Goal: Information Seeking & Learning: Learn about a topic

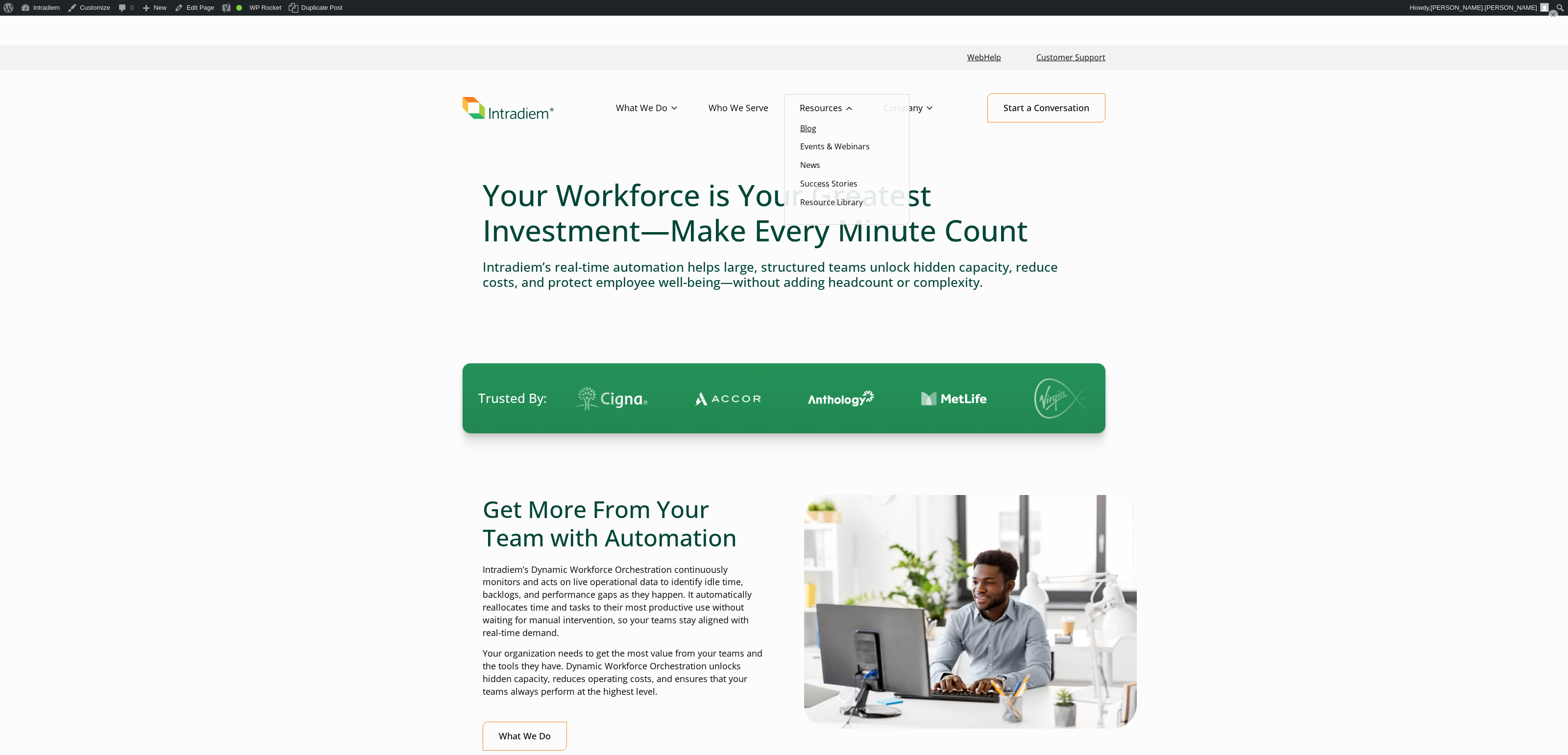
click at [806, 130] on link "Blog" at bounding box center [808, 128] width 16 height 11
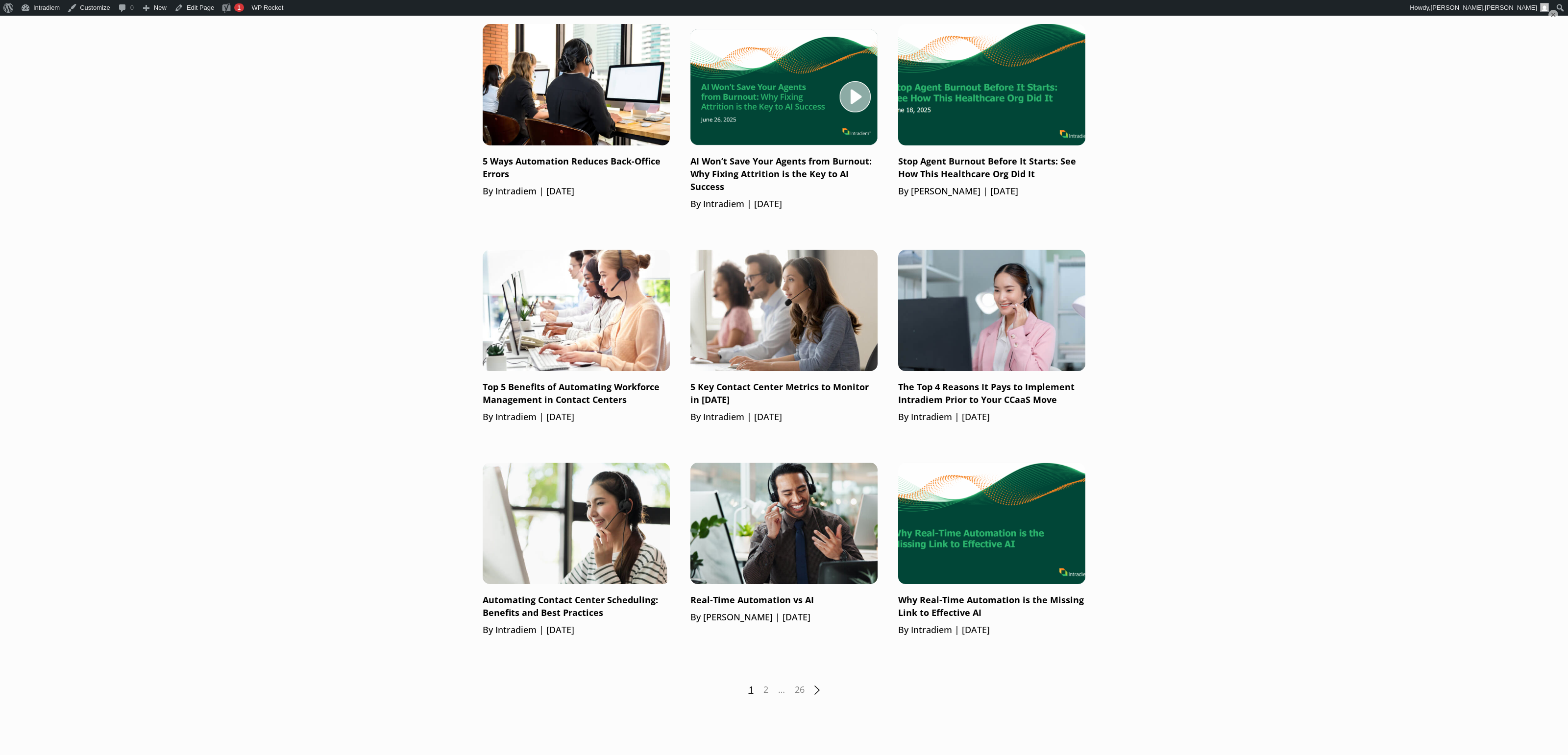
scroll to position [933, 0]
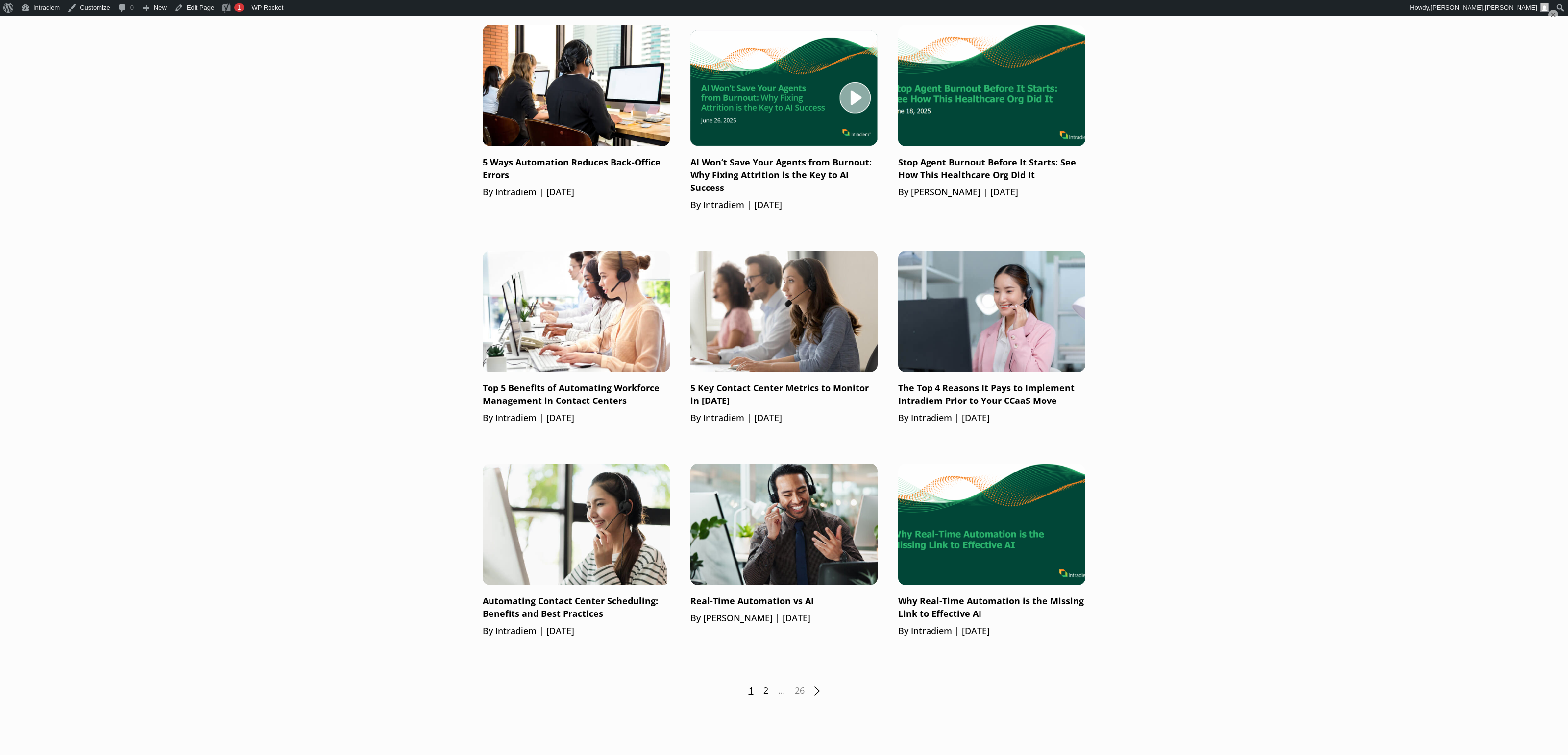
click at [761, 691] on div "1 2 … 26 Next" at bounding box center [784, 691] width 603 height 13
click at [767, 691] on link "2" at bounding box center [766, 691] width 5 height 13
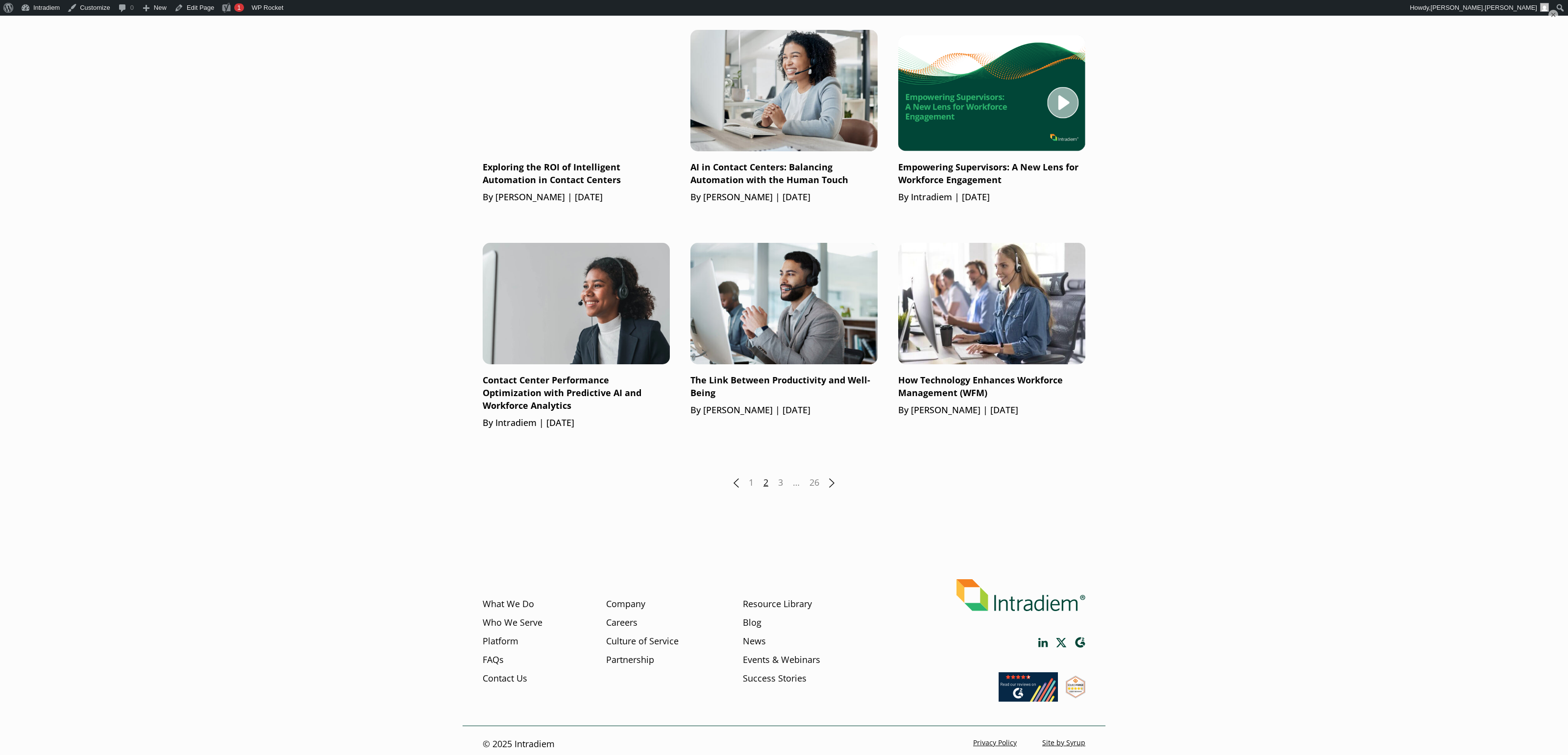
scroll to position [1147, 0]
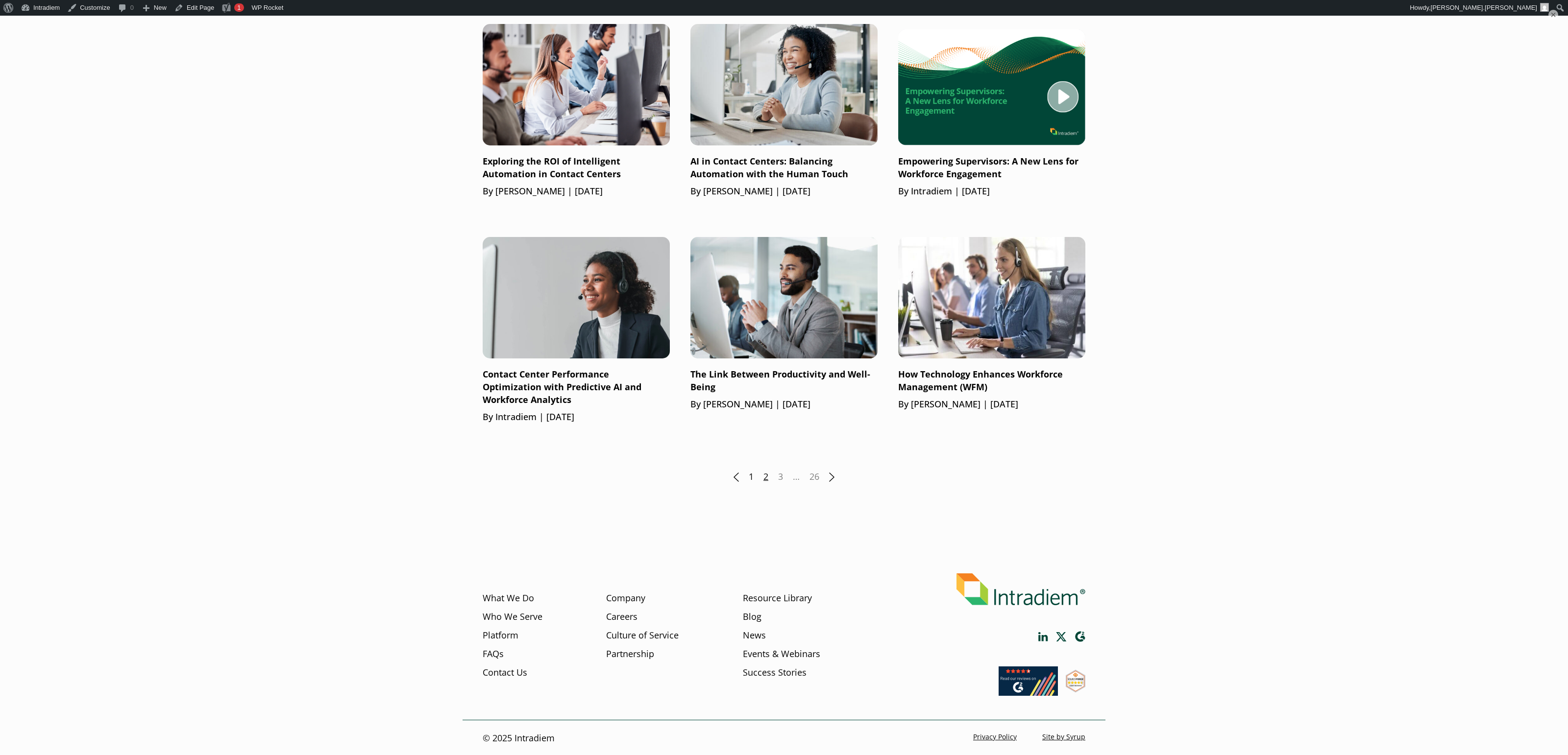
click at [751, 476] on link "1" at bounding box center [751, 477] width 5 height 13
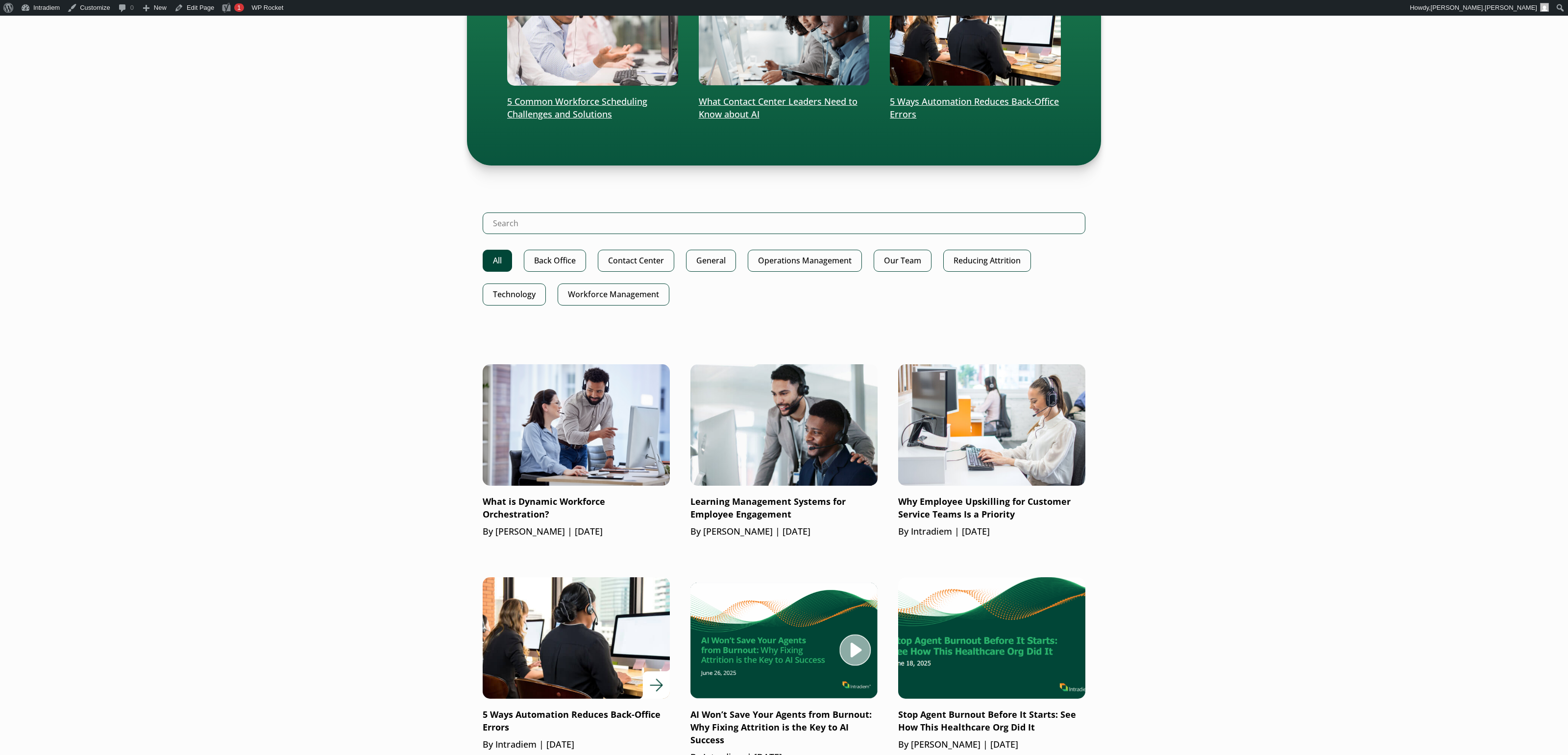
scroll to position [476, 0]
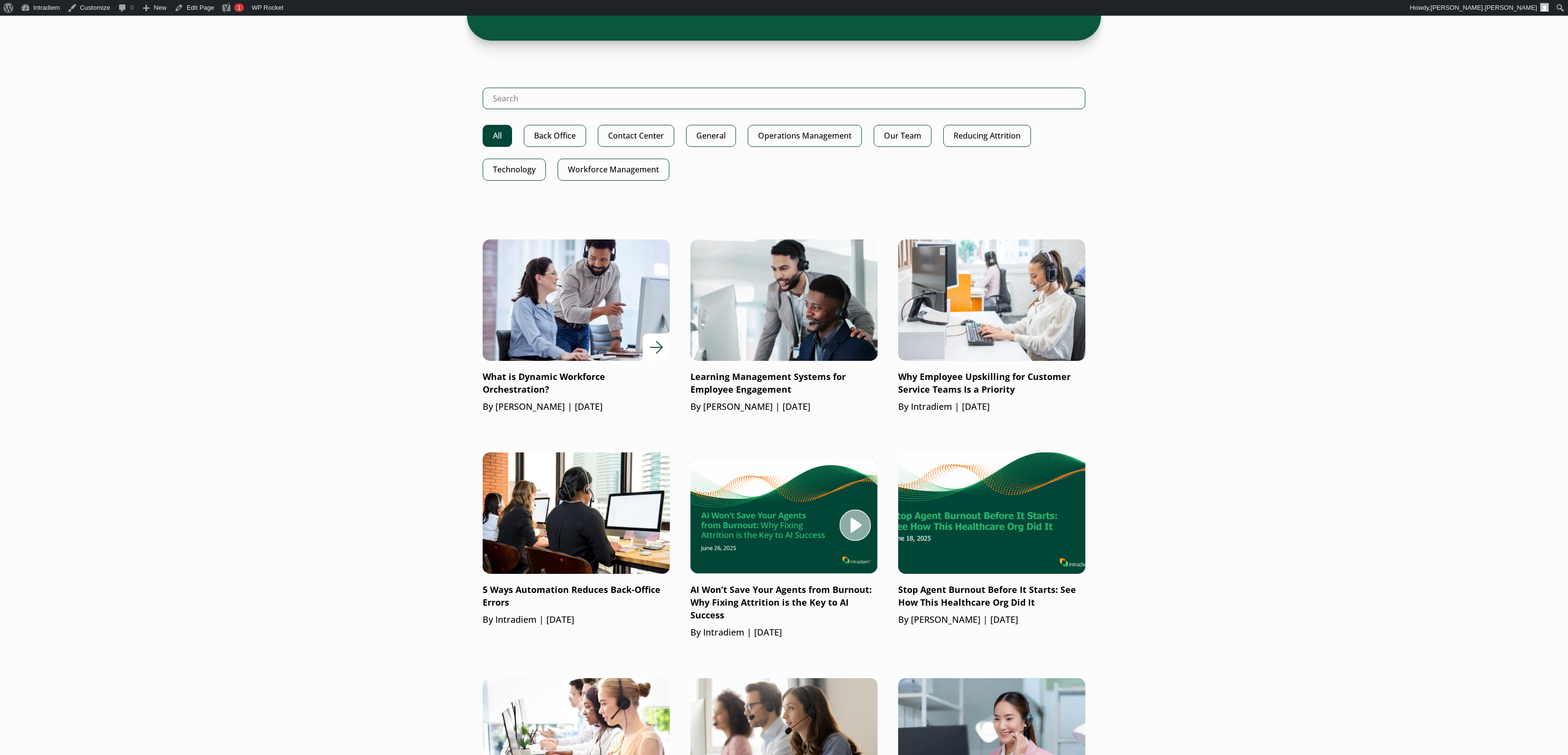
click at [589, 295] on img at bounding box center [576, 301] width 225 height 146
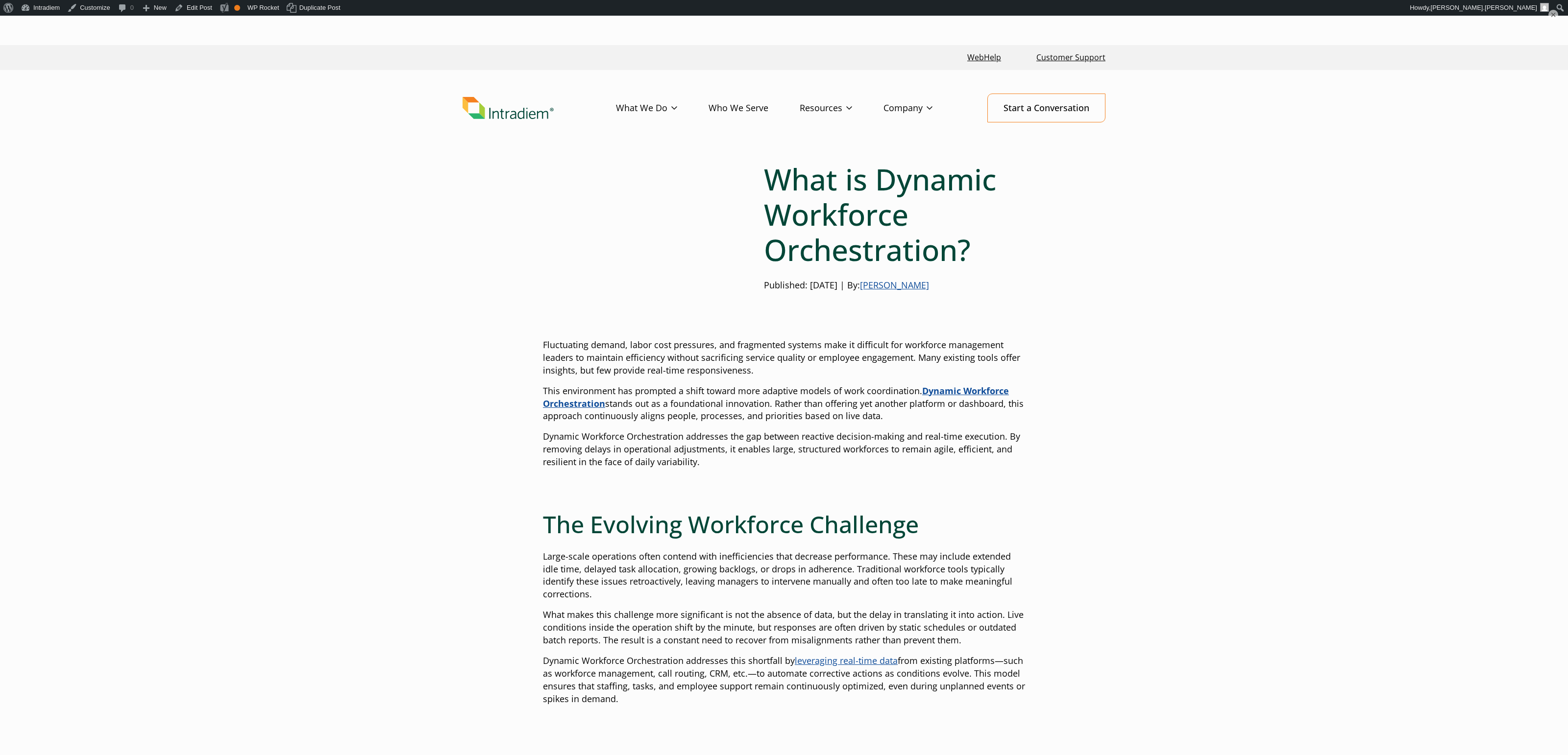
click at [992, 393] on strong "Dynamic Workforce Orchestration" at bounding box center [776, 397] width 466 height 24
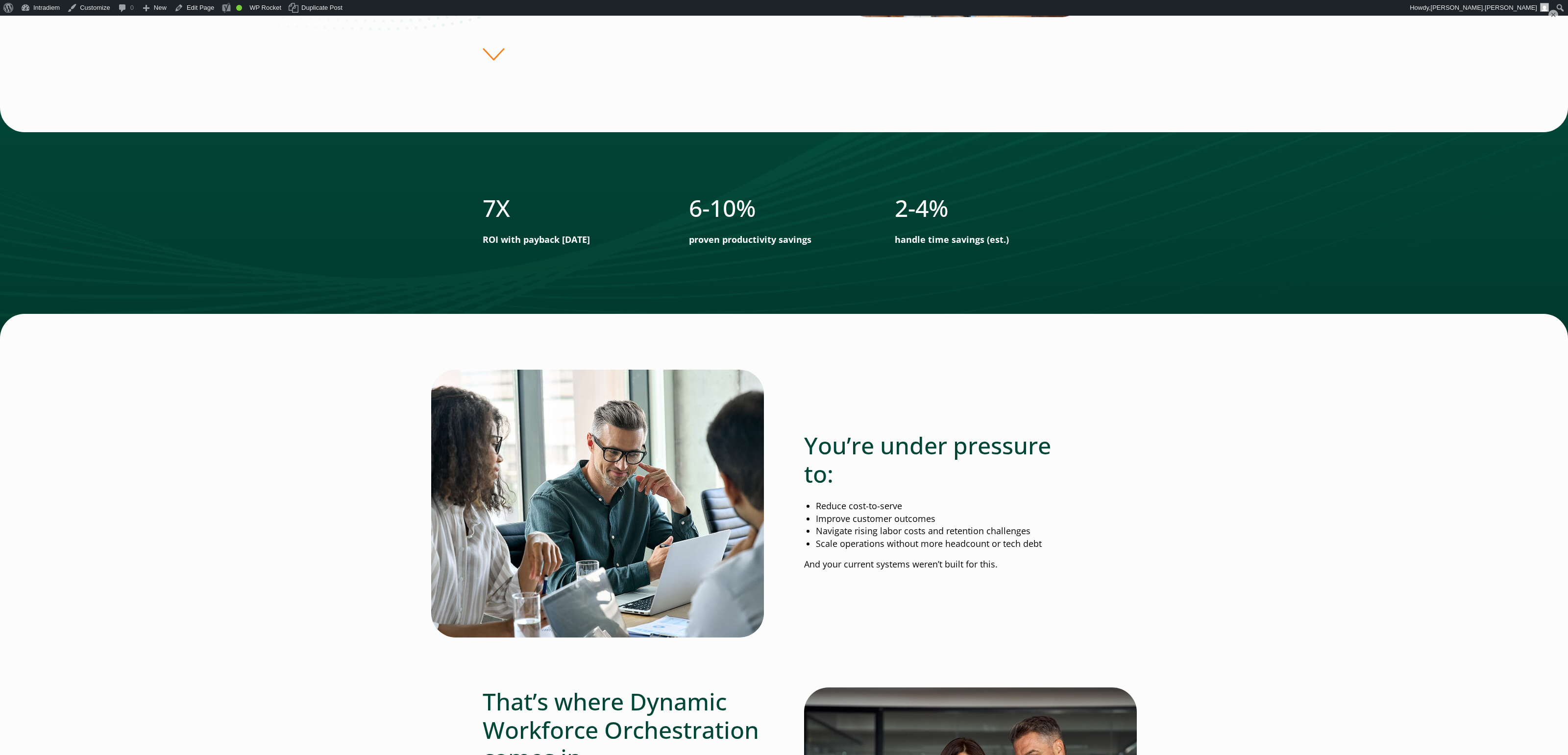
scroll to position [204, 0]
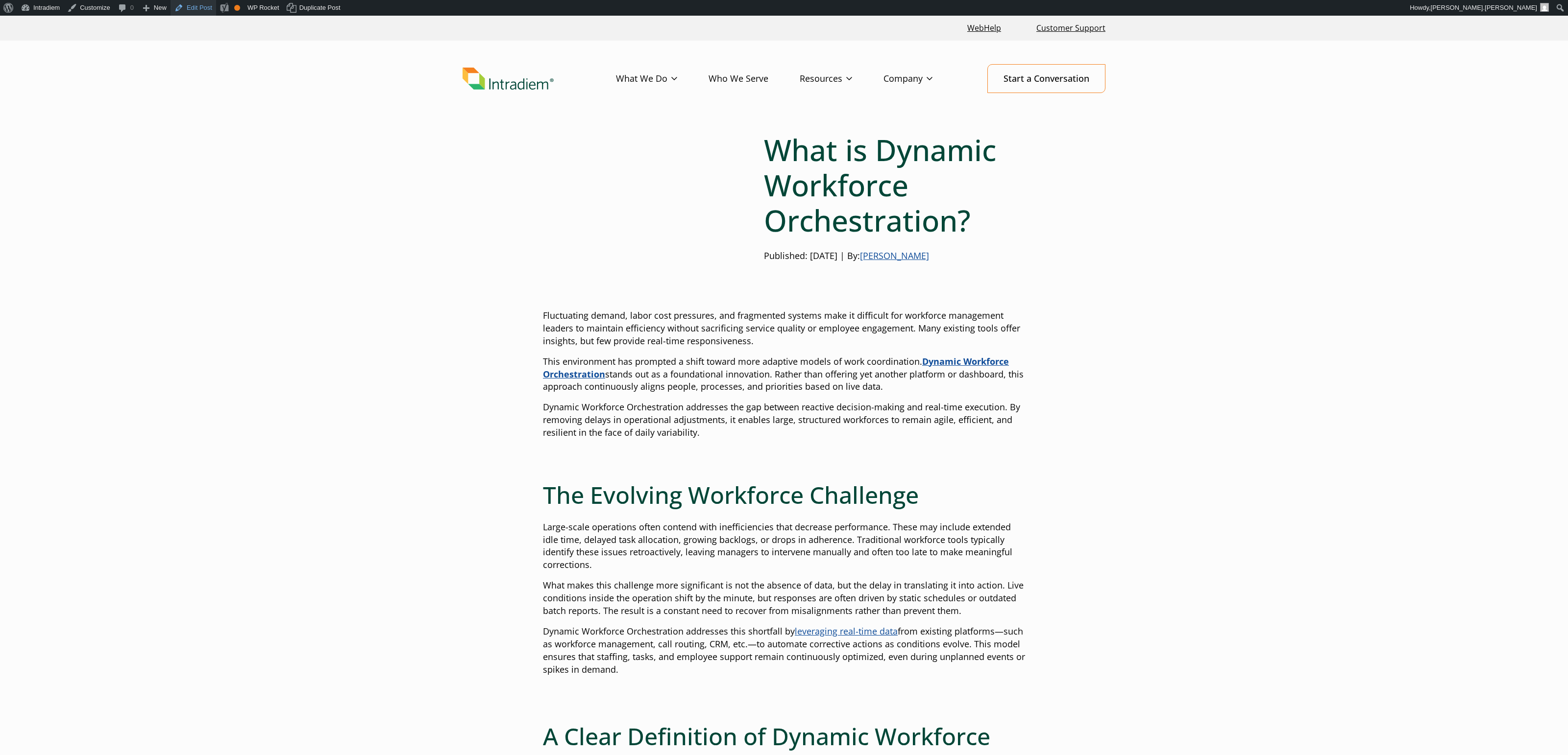
click at [205, 9] on link "Edit Post" at bounding box center [193, 8] width 46 height 16
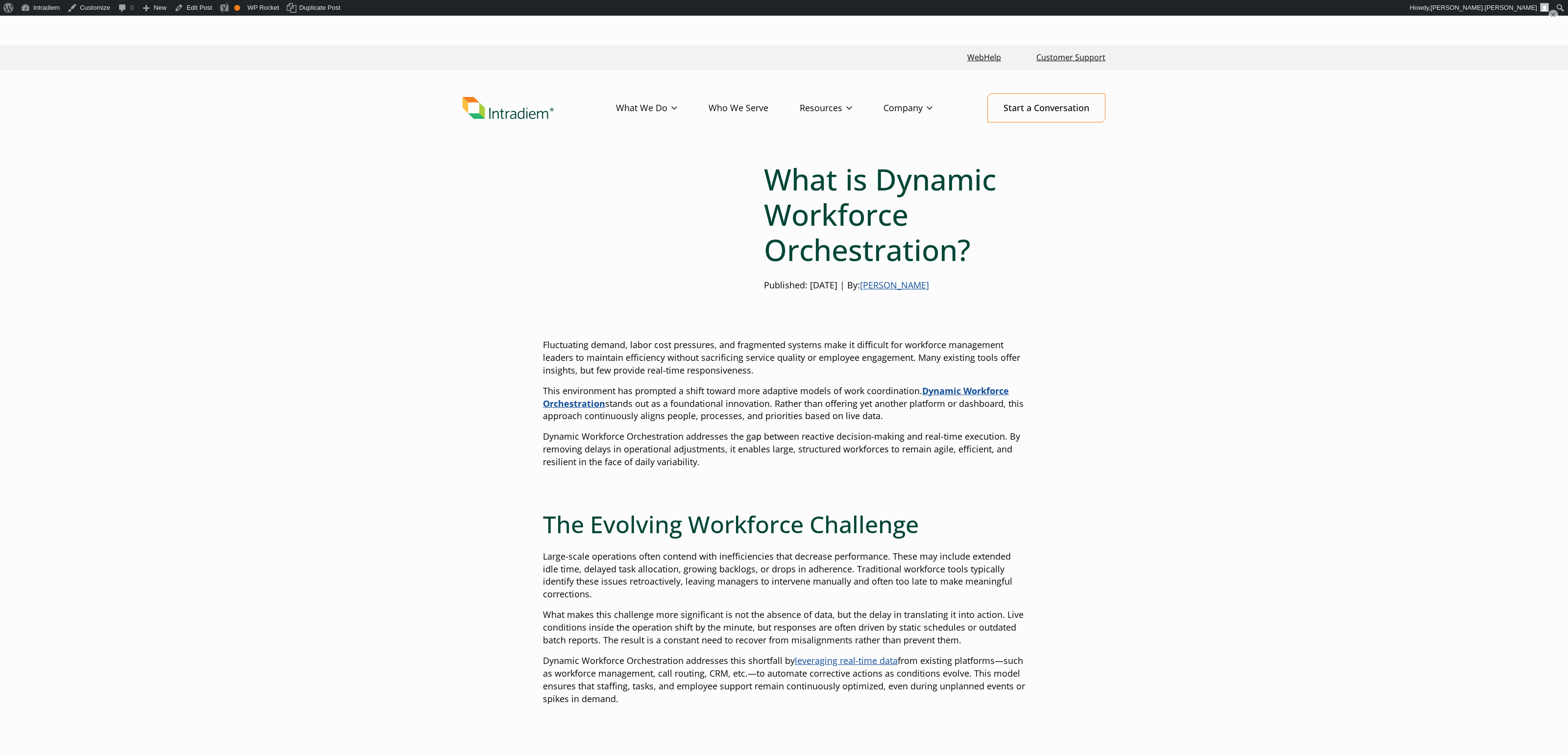
click at [926, 281] on link "[PERSON_NAME]" at bounding box center [895, 285] width 69 height 12
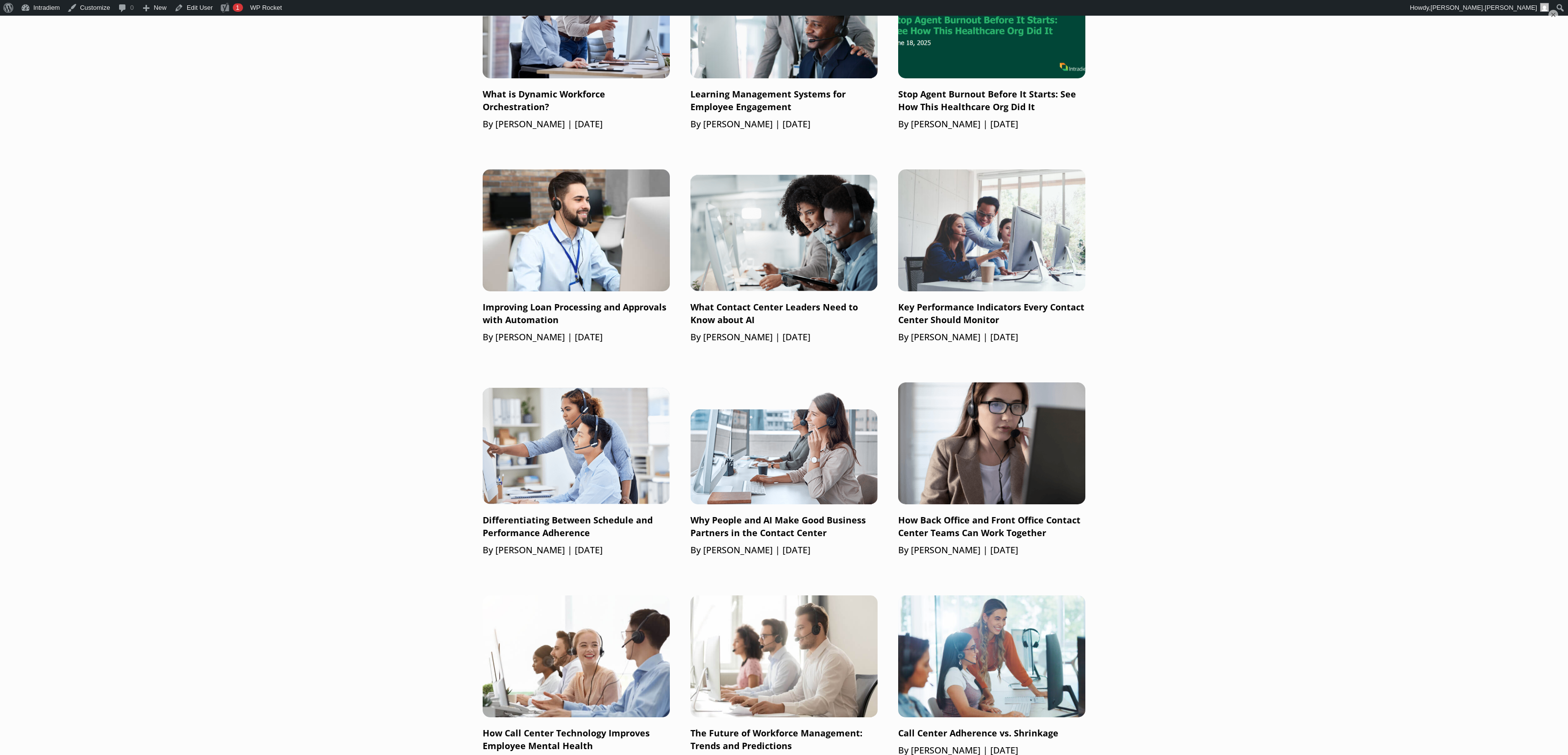
scroll to position [464, 0]
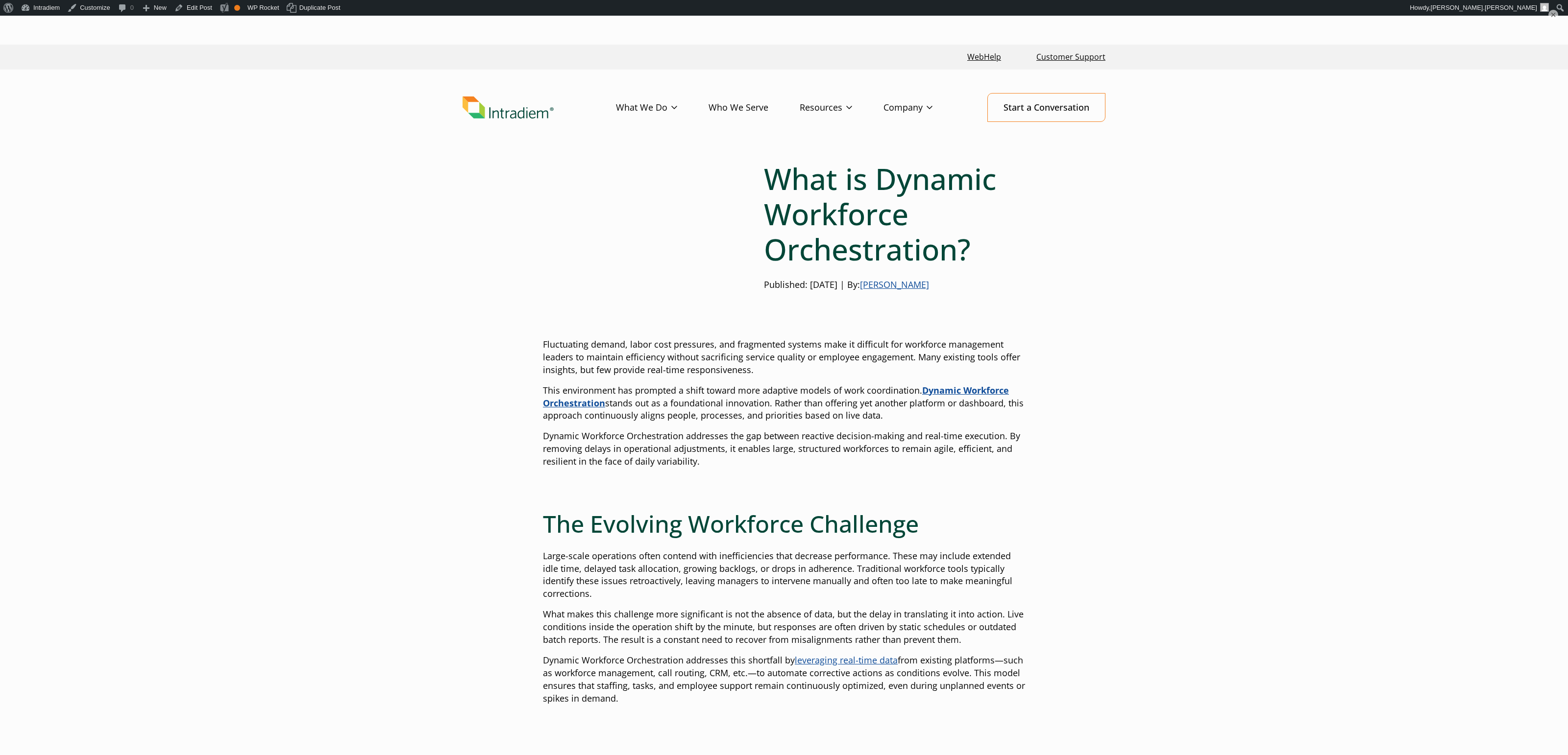
click at [308, 72] on header "Menu What We Do Platform Who We Serve Resources Blog Events & Webinars News Suc…" at bounding box center [784, 115] width 1568 height 92
click at [1556, 15] on button "×" at bounding box center [1553, 14] width 12 height 12
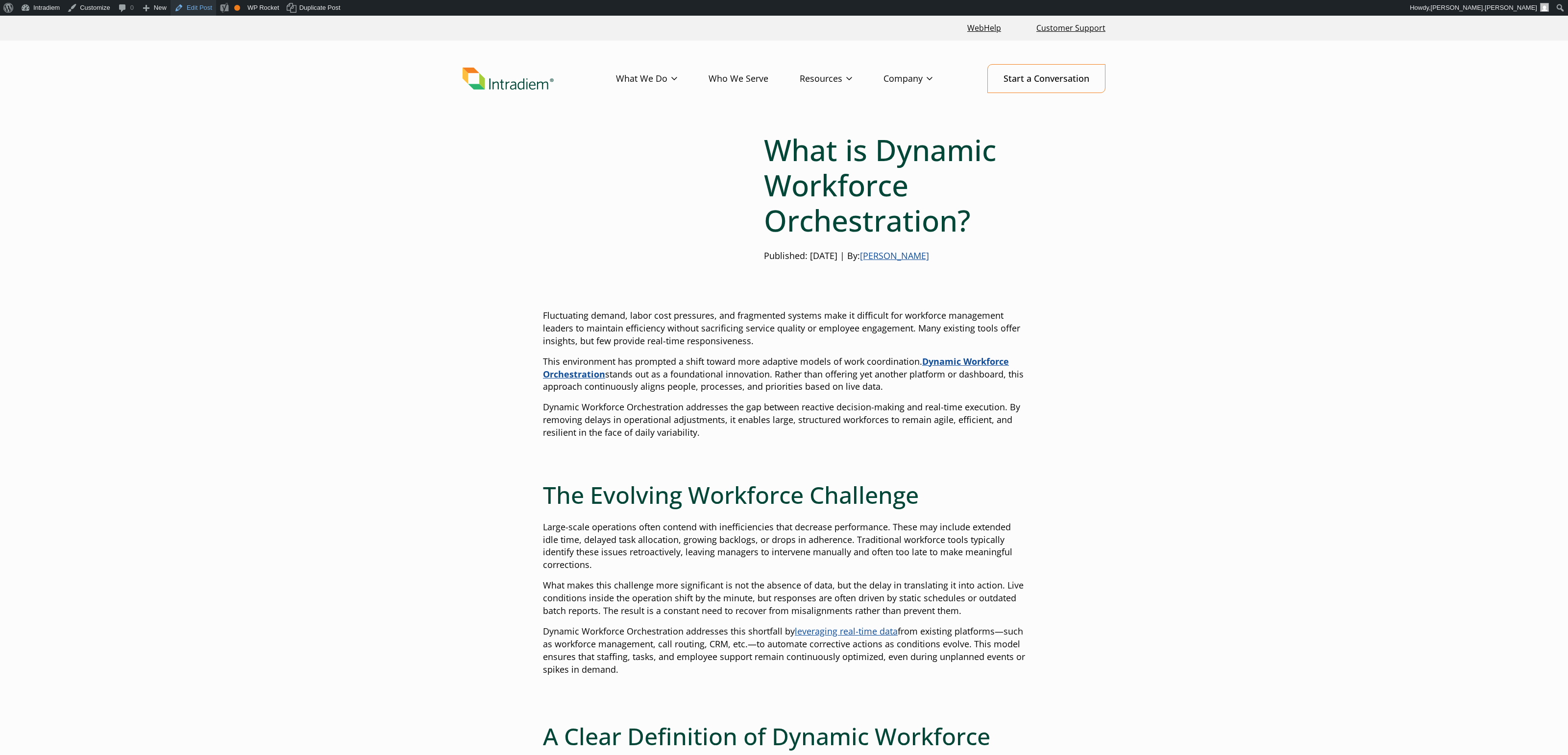
click at [205, 7] on link "Edit Post" at bounding box center [193, 8] width 46 height 16
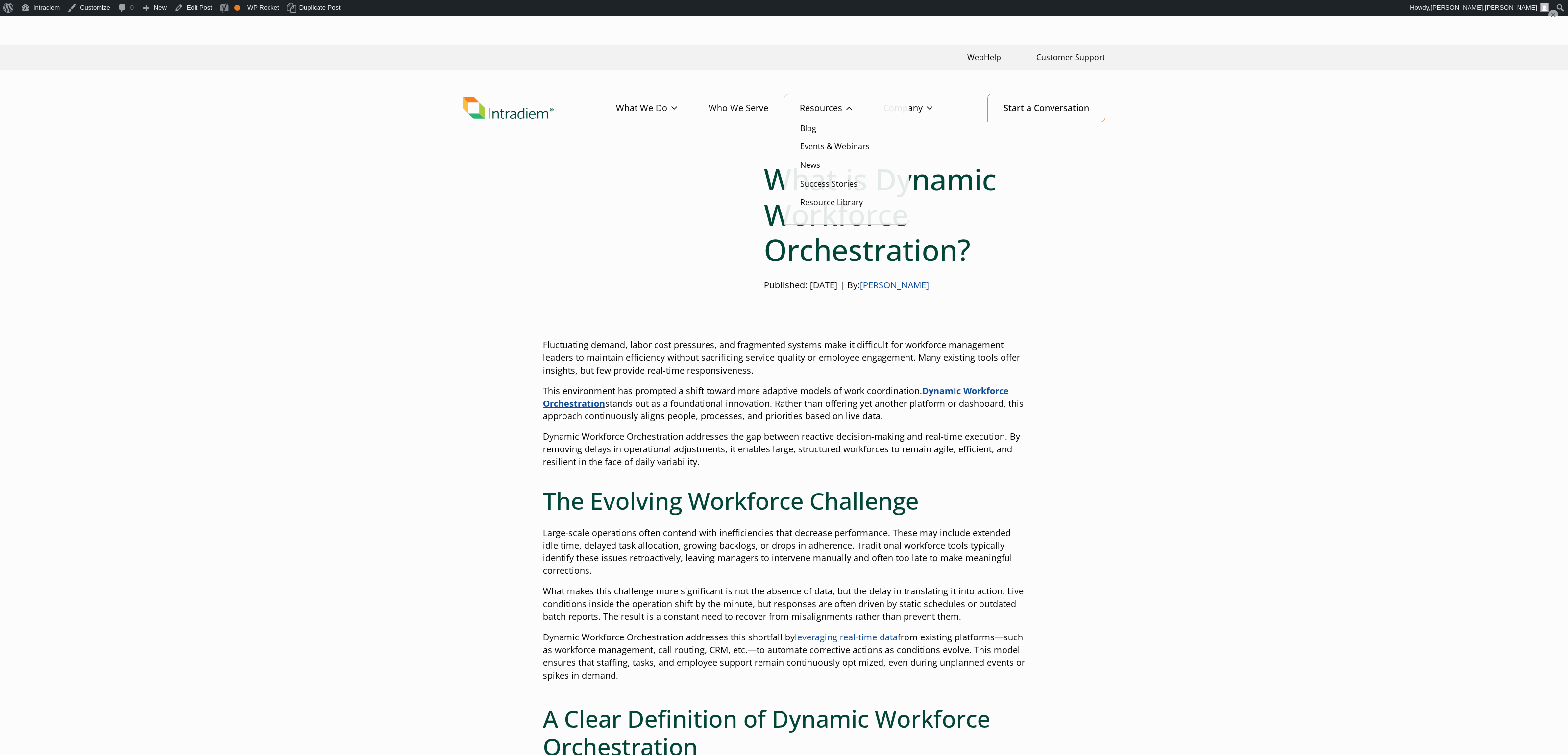
drag, startPoint x: 808, startPoint y: 102, endPoint x: 845, endPoint y: 119, distance: 40.7
click at [808, 102] on link "Resources" at bounding box center [842, 108] width 84 height 29
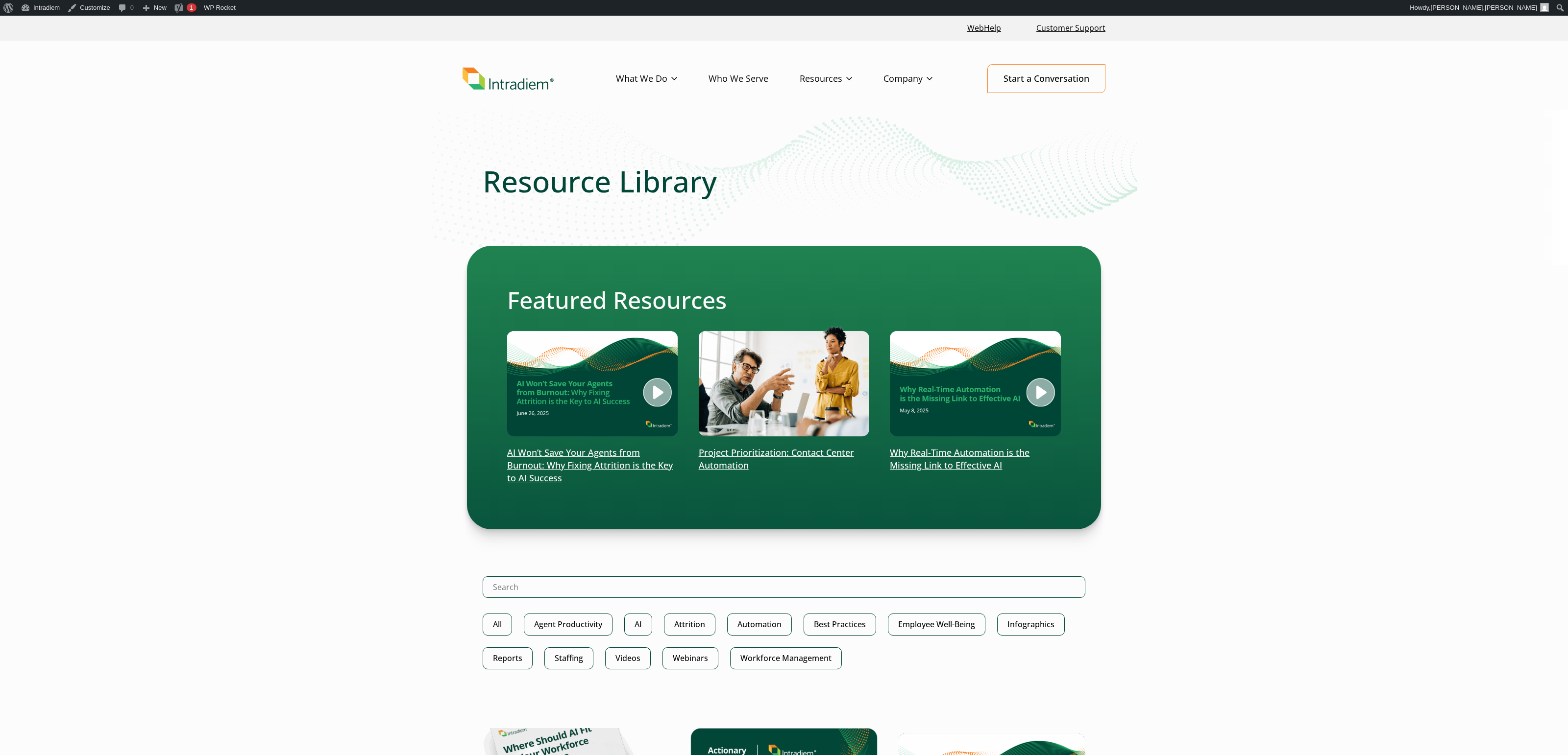
click at [809, 128] on header "Menu What We Do Platform Who We Serve Resources Blog Events & Webinars News Suc…" at bounding box center [784, 86] width 1568 height 92
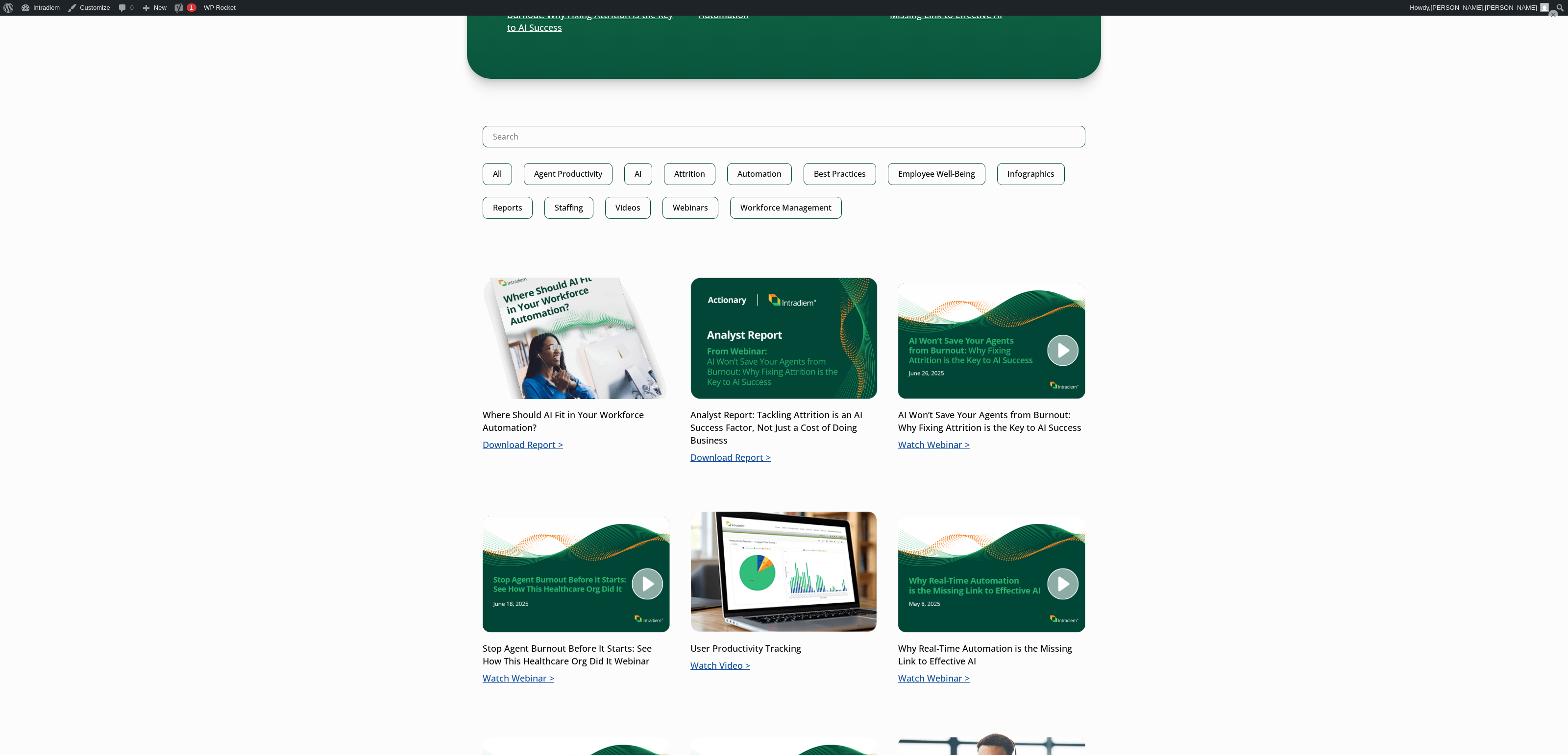
scroll to position [599, 0]
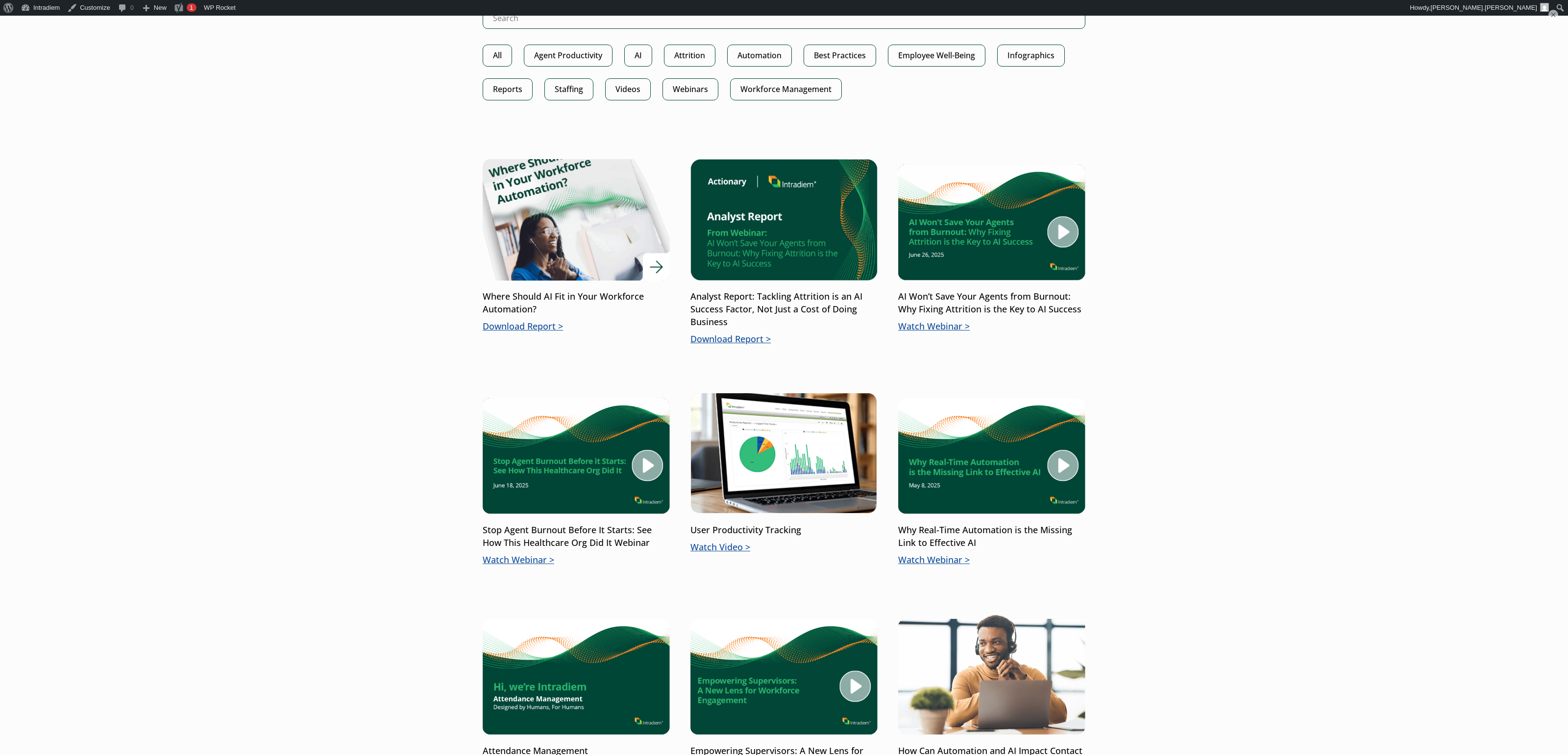
click at [610, 239] on img at bounding box center [576, 220] width 225 height 146
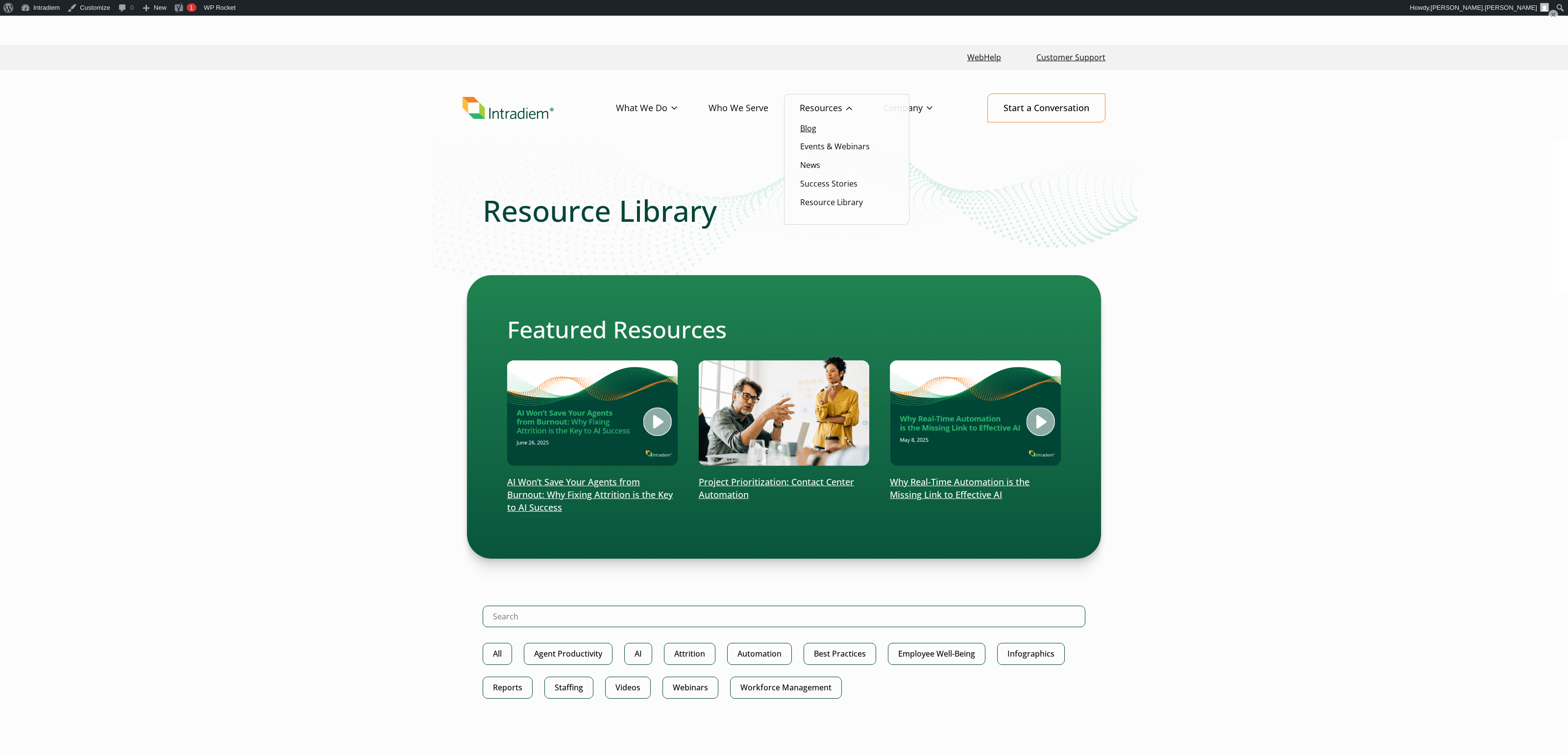
click at [813, 130] on link "Blog" at bounding box center [808, 128] width 16 height 11
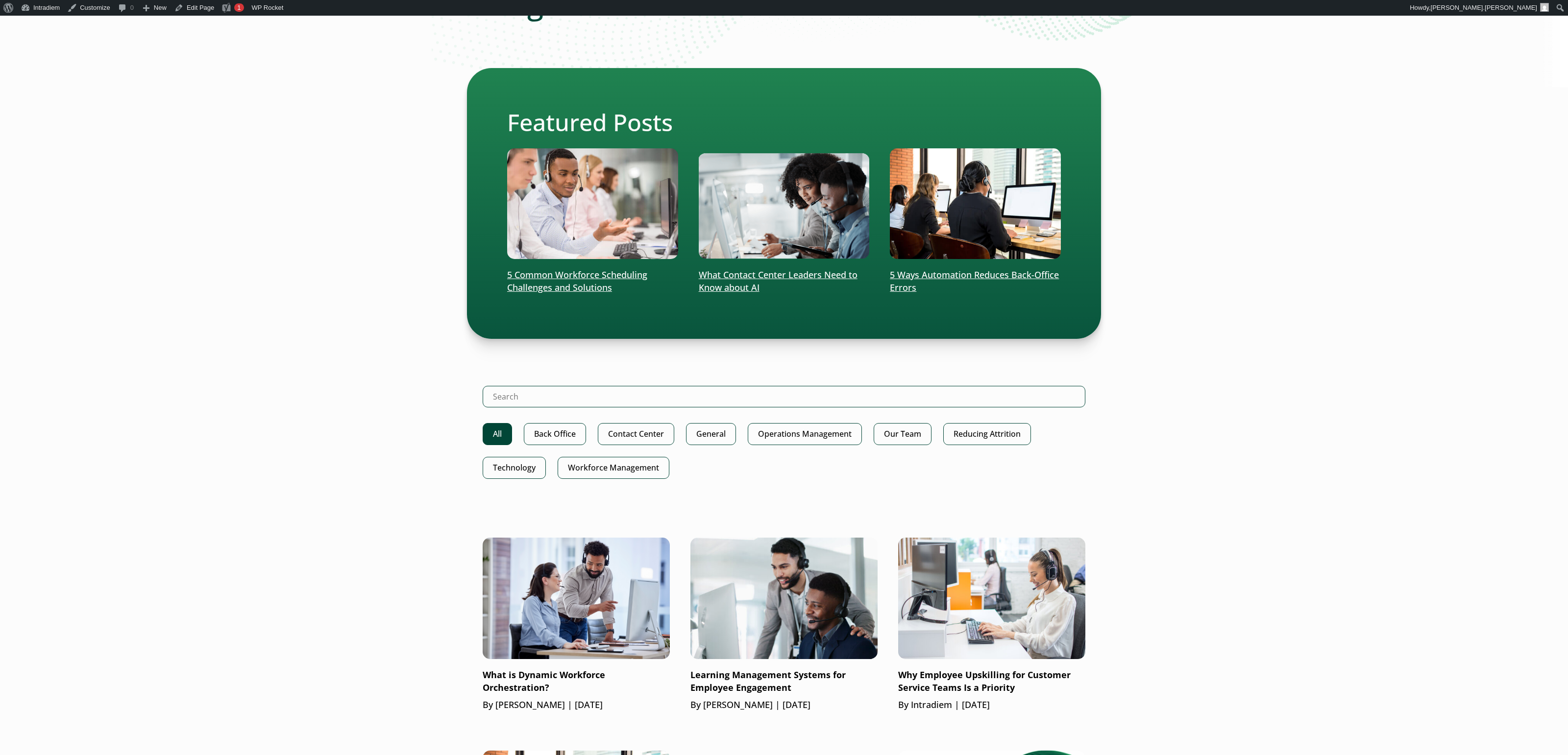
scroll to position [383, 0]
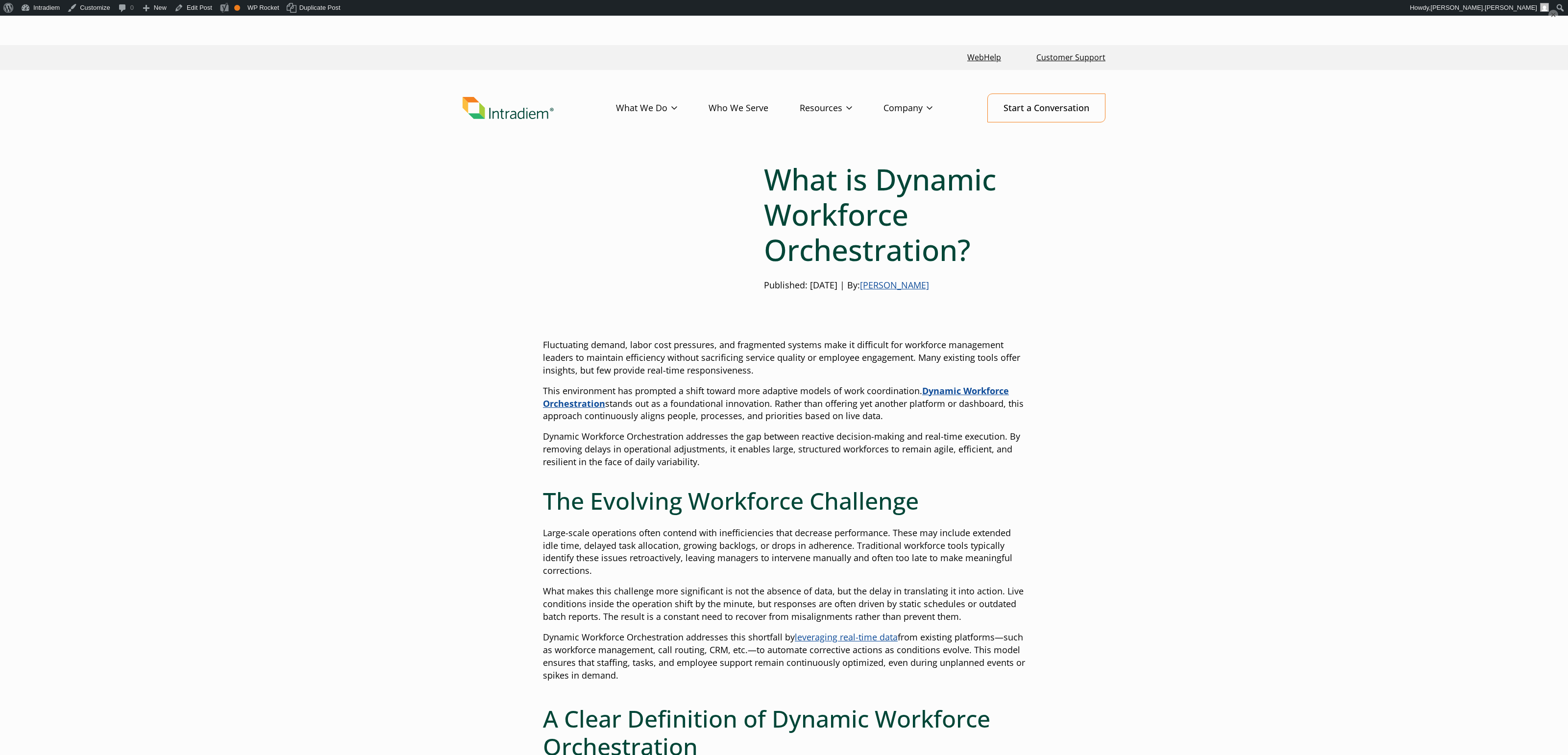
drag, startPoint x: 1549, startPoint y: 9, endPoint x: 1535, endPoint y: 10, distance: 14.0
click at [1549, 10] on button "×" at bounding box center [1553, 15] width 10 height 10
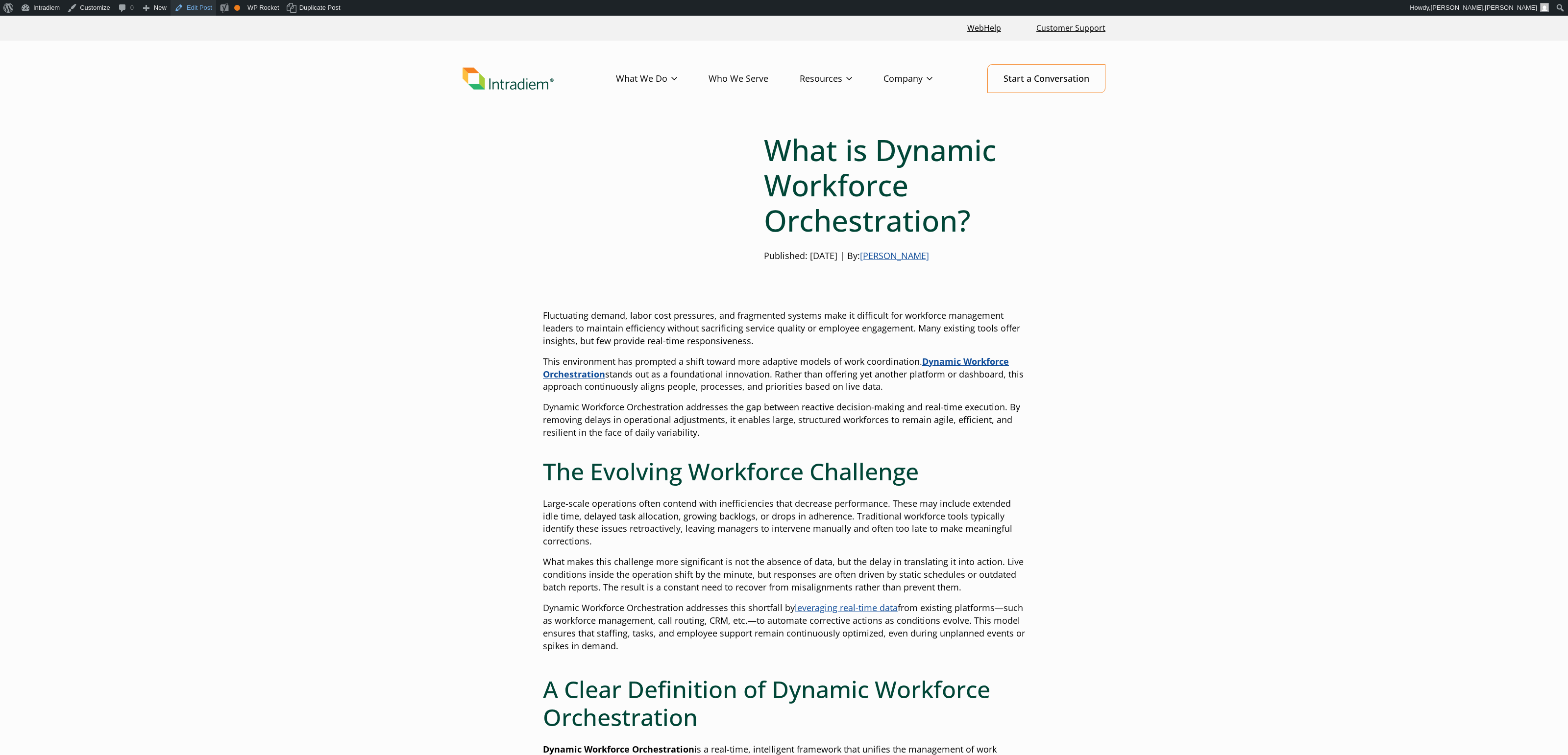
click at [198, 11] on link "Edit Post" at bounding box center [193, 8] width 46 height 16
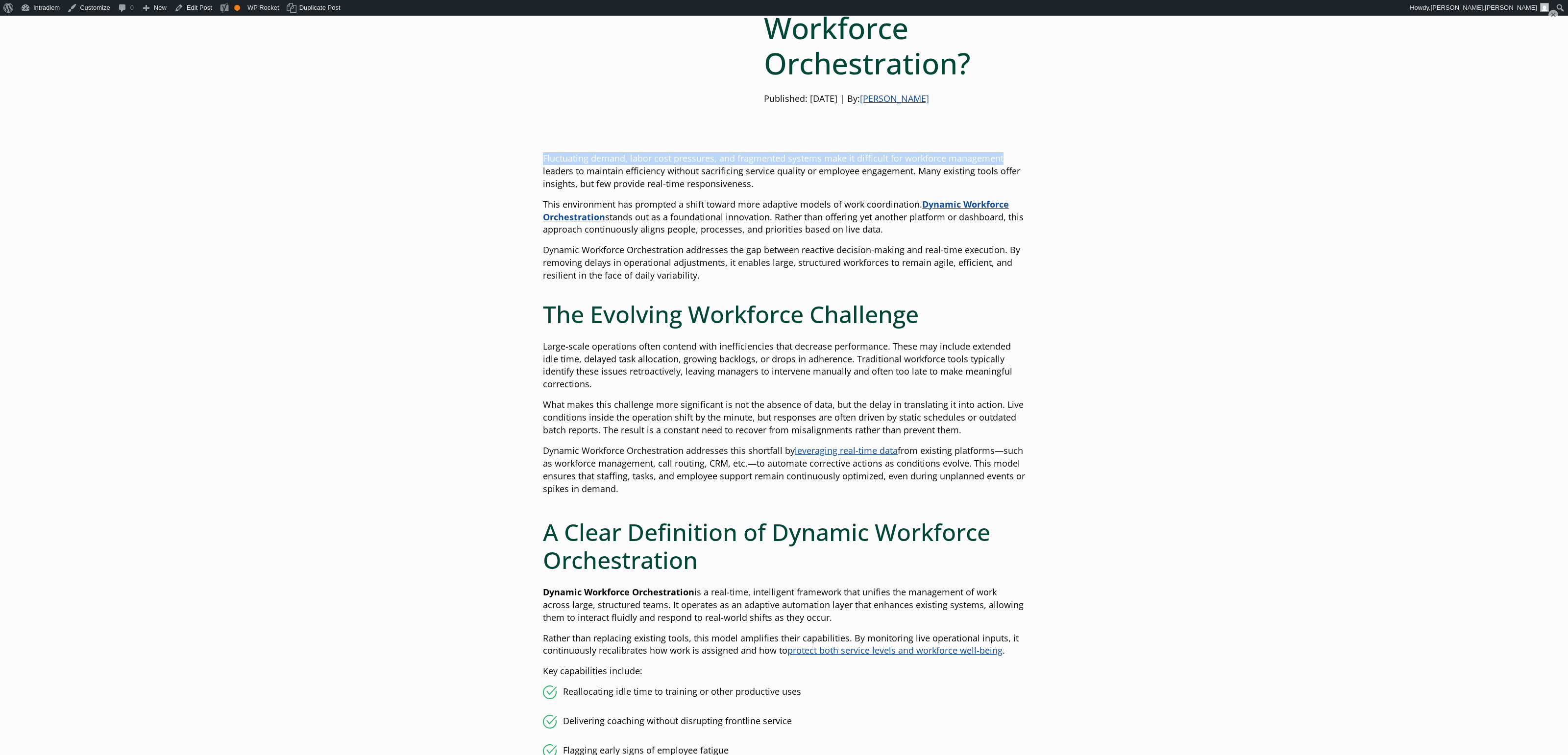
scroll to position [245, 0]
